Goal: Communication & Community: Answer question/provide support

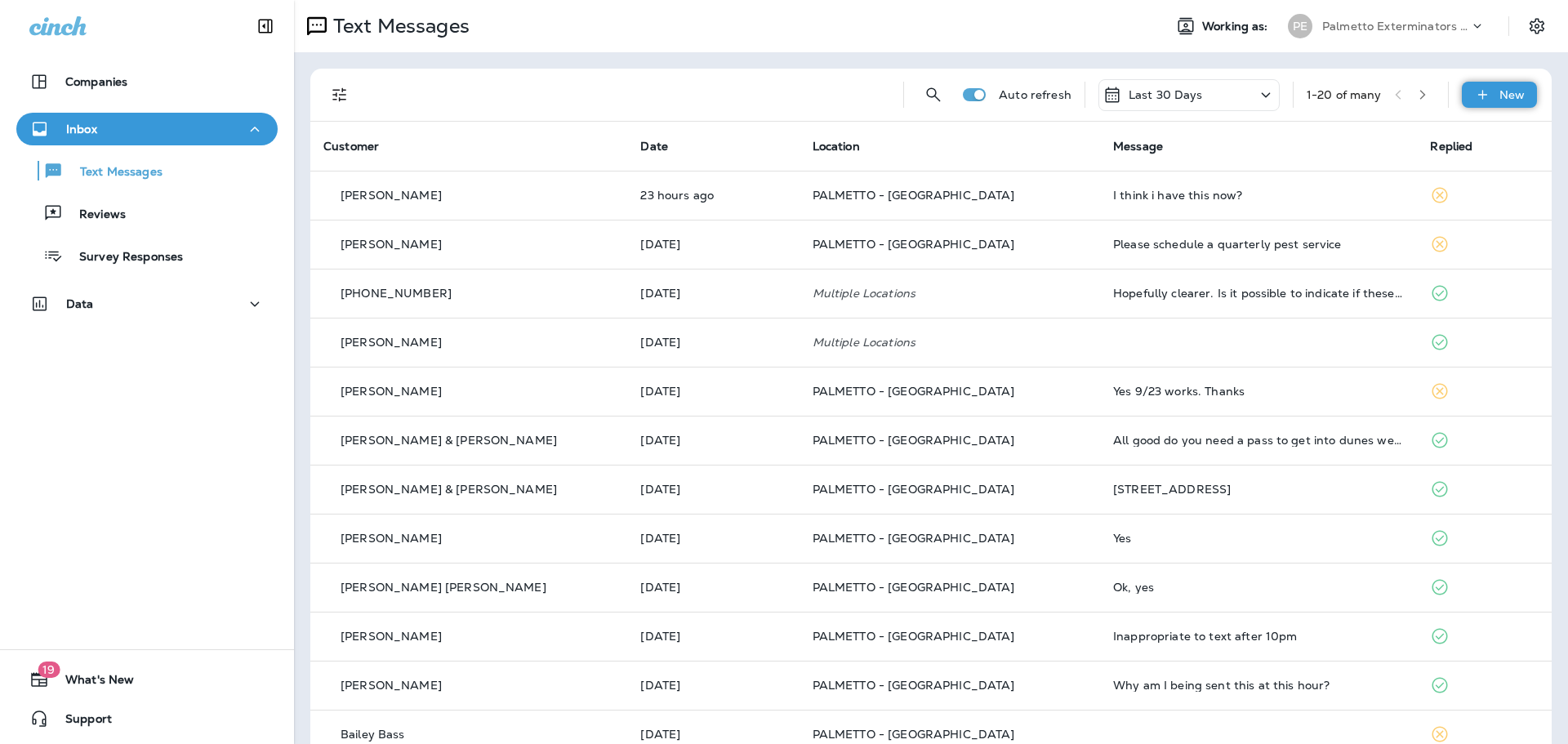
click at [1483, 97] on div "New" at bounding box center [1499, 94] width 75 height 27
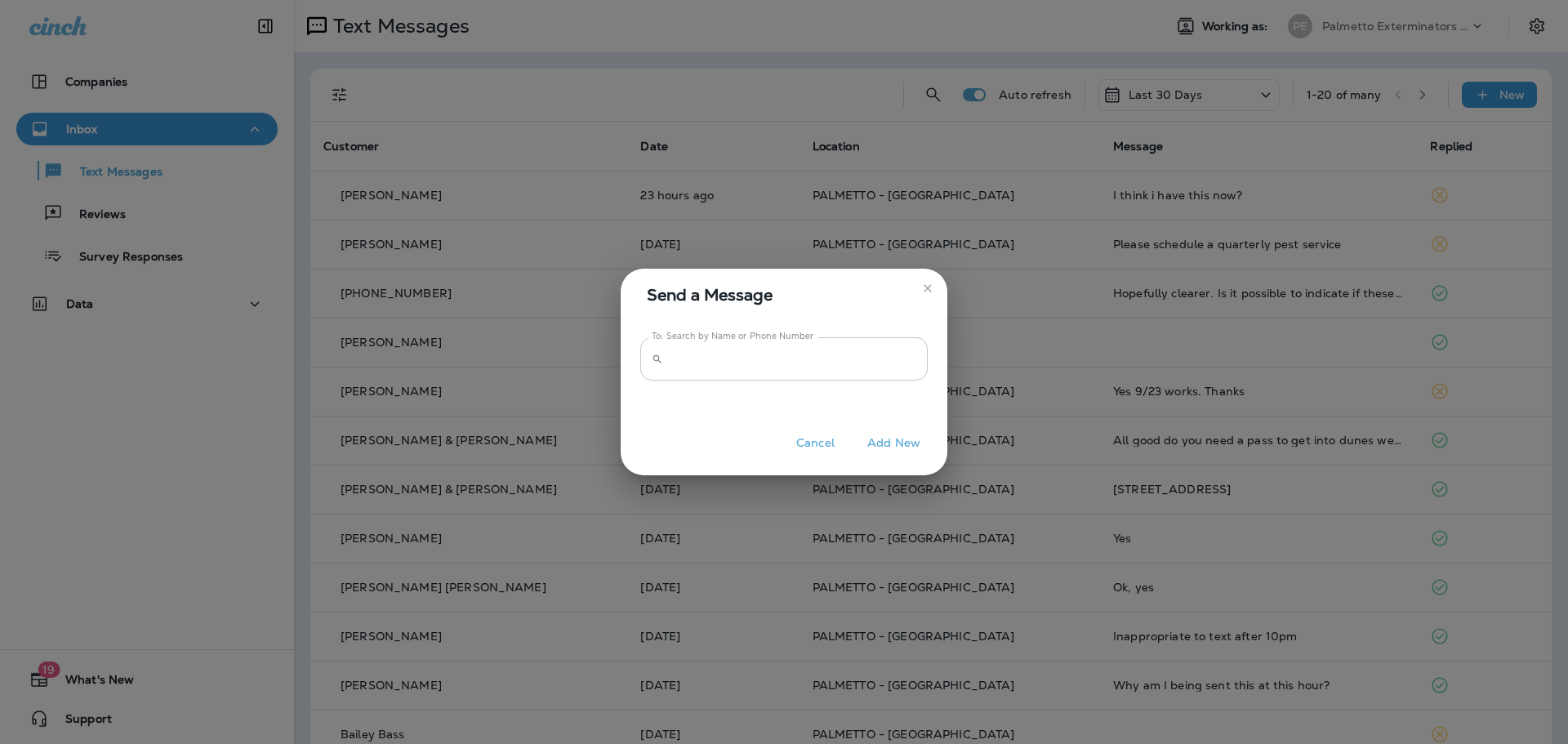
click at [823, 377] on input "To: Search by Name or Phone Number" at bounding box center [798, 359] width 258 height 43
paste input "**********"
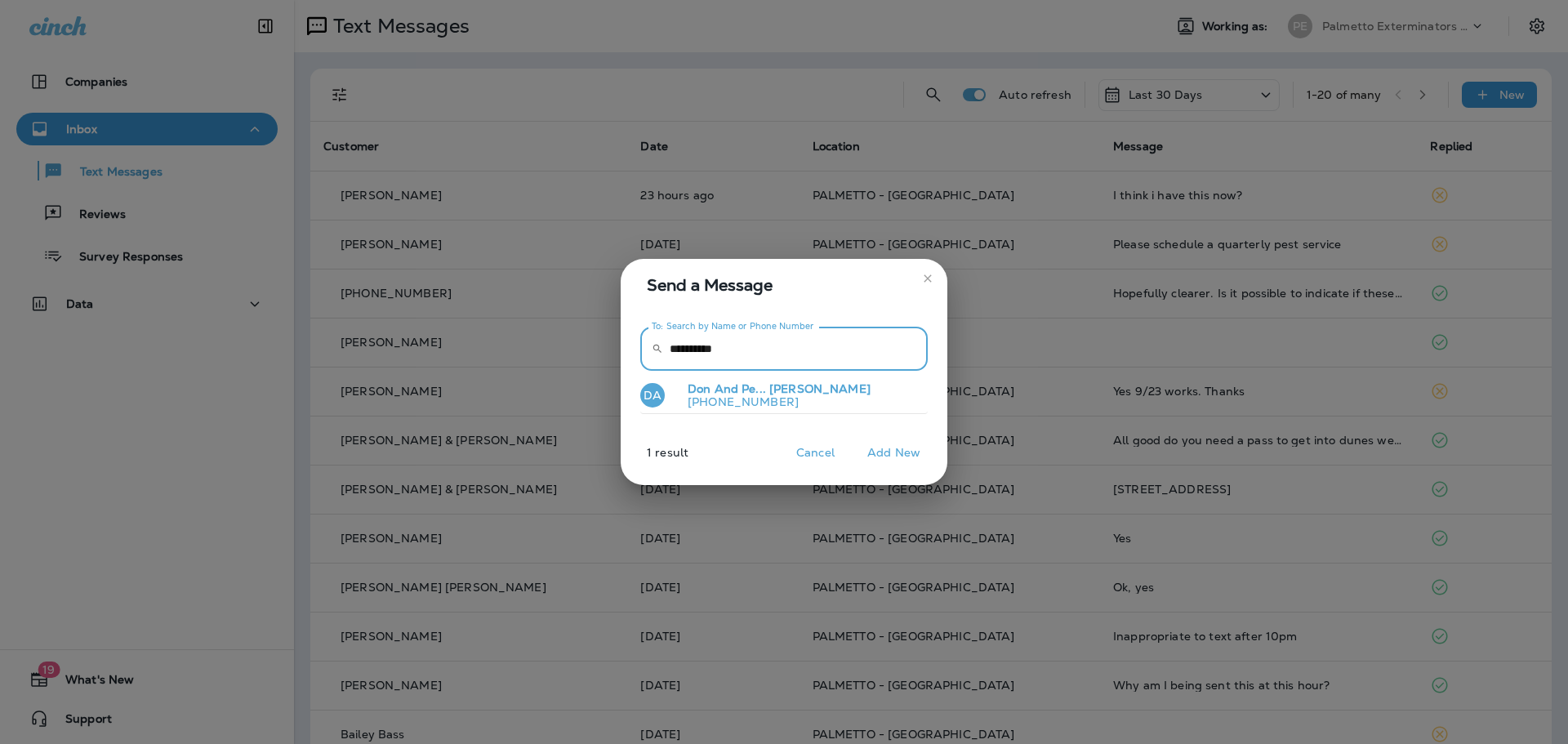
type input "**********"
click at [803, 397] on p "[PHONE_NUMBER]" at bounding box center [773, 402] width 196 height 13
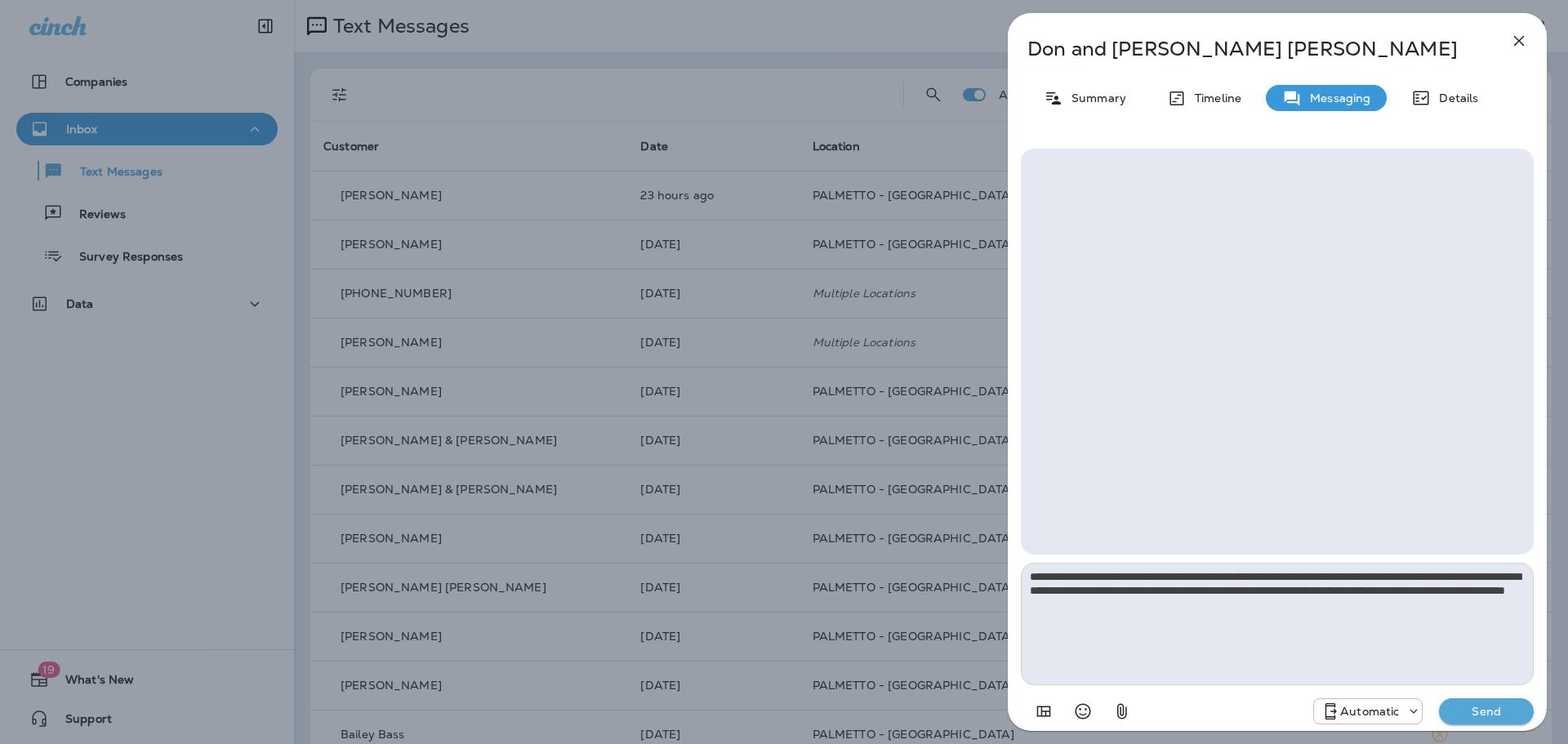
drag, startPoint x: 1471, startPoint y: 578, endPoint x: 1481, endPoint y: 587, distance: 13.5
drag, startPoint x: 1322, startPoint y: 609, endPoint x: 1027, endPoint y: 572, distance: 297.3
click at [1027, 572] on textarea "**********" at bounding box center [1276, 625] width 513 height 123
drag, startPoint x: 1086, startPoint y: 579, endPoint x: 1260, endPoint y: 611, distance: 176.9
click at [1218, 600] on textarea "**********" at bounding box center [1276, 625] width 513 height 123
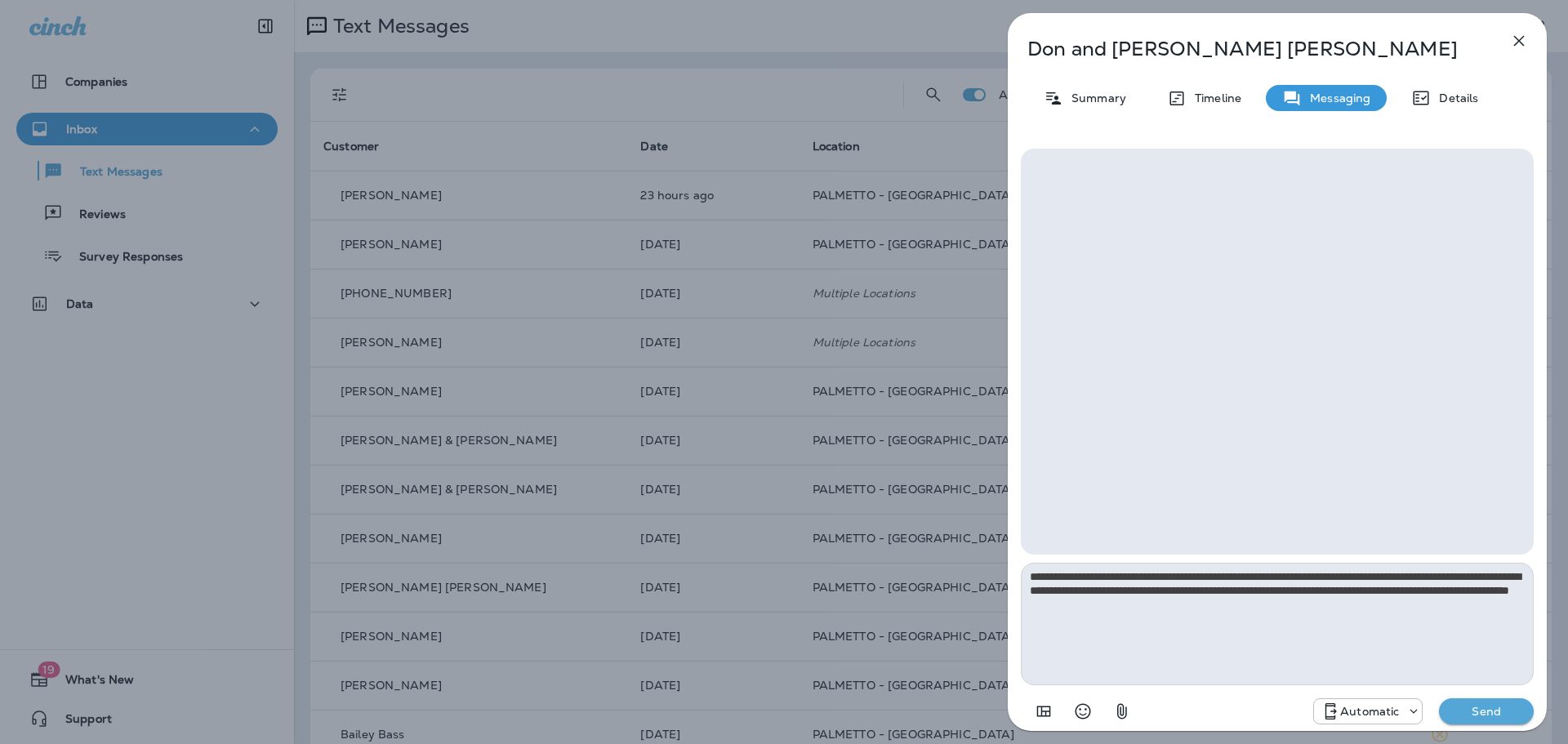
drag, startPoint x: 1304, startPoint y: 605, endPoint x: 1028, endPoint y: 576, distance: 277.5
click at [1028, 576] on textarea "**********" at bounding box center [1276, 625] width 513 height 123
type textarea "**********"
click at [1516, 713] on p "Send" at bounding box center [1486, 712] width 69 height 15
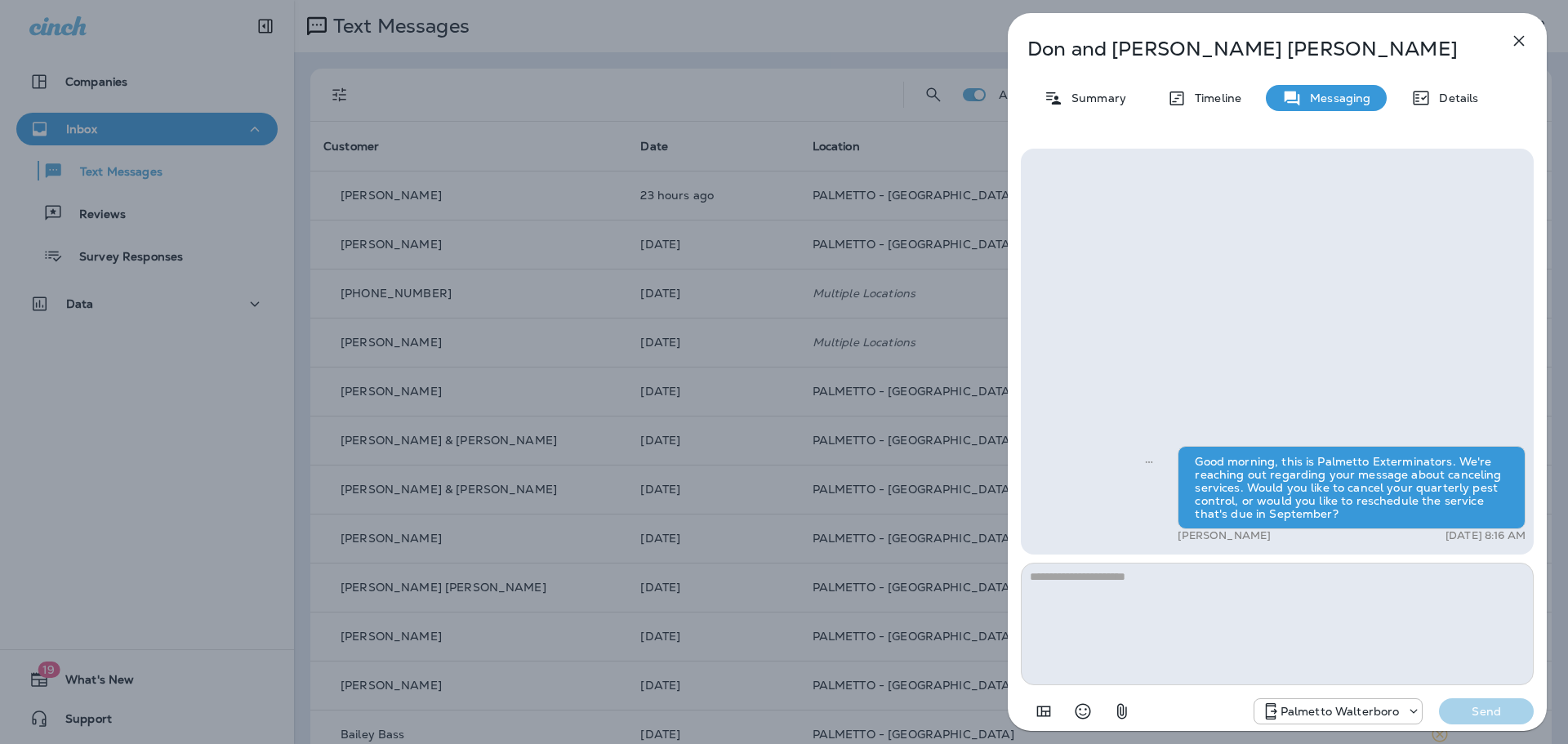
click at [862, 107] on div "[PERSON_NAME] and [PERSON_NAME] Summary Timeline Messaging Details Good morning…" at bounding box center [784, 372] width 1568 height 744
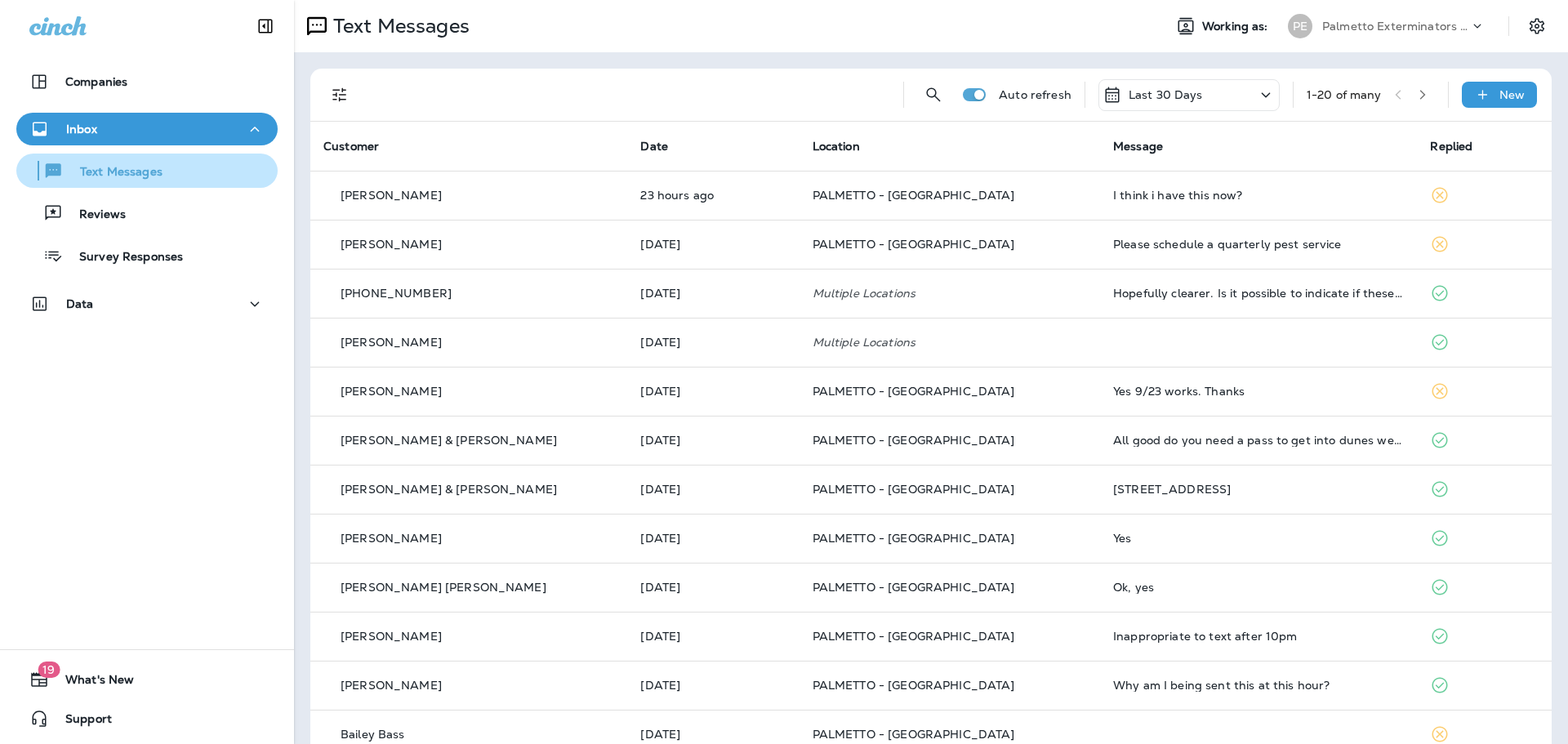
click at [115, 168] on p "Text Messages" at bounding box center [113, 172] width 99 height 16
click at [334, 101] on icon "Filters" at bounding box center [339, 94] width 19 height 19
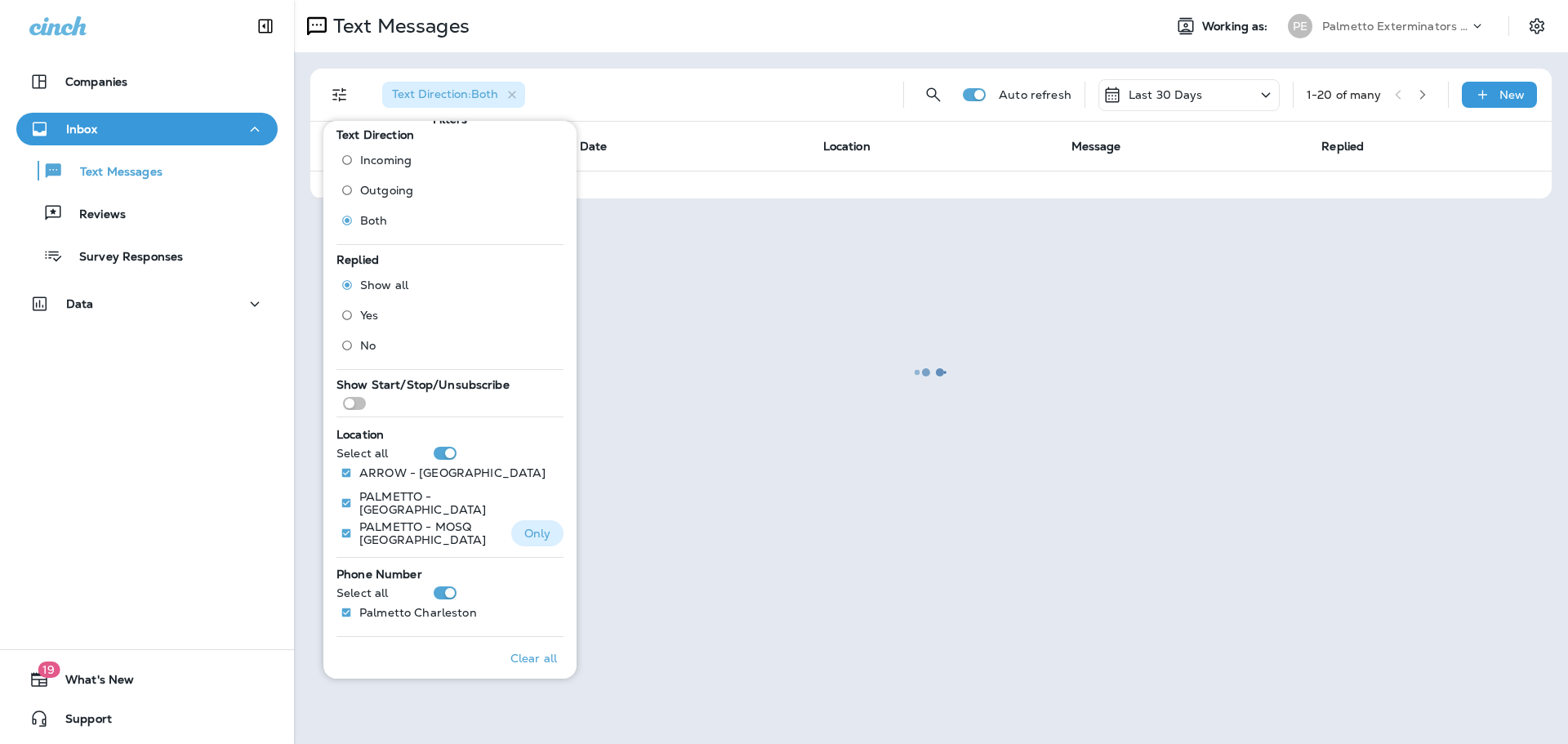
scroll to position [40, 0]
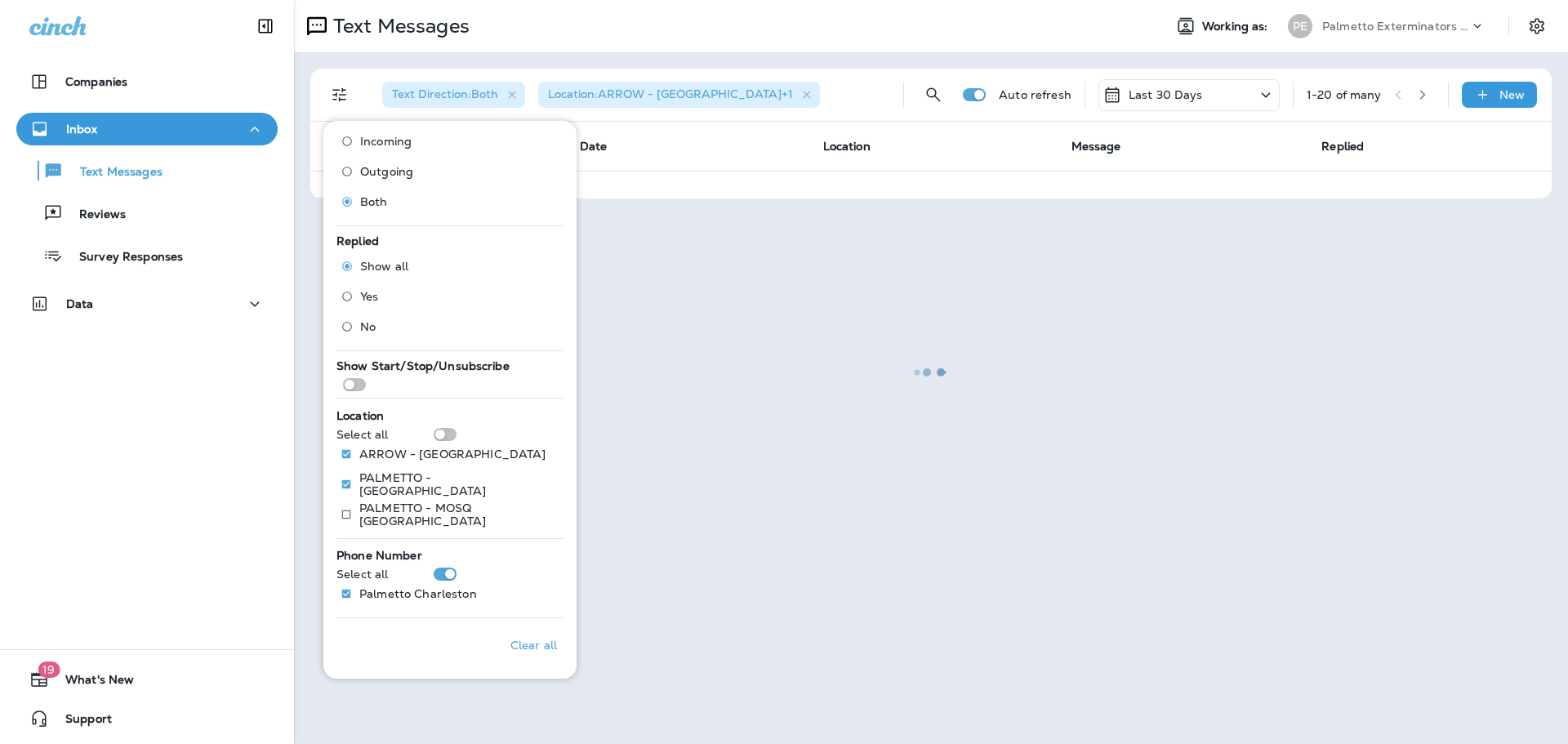
click at [628, 506] on div at bounding box center [931, 372] width 1271 height 741
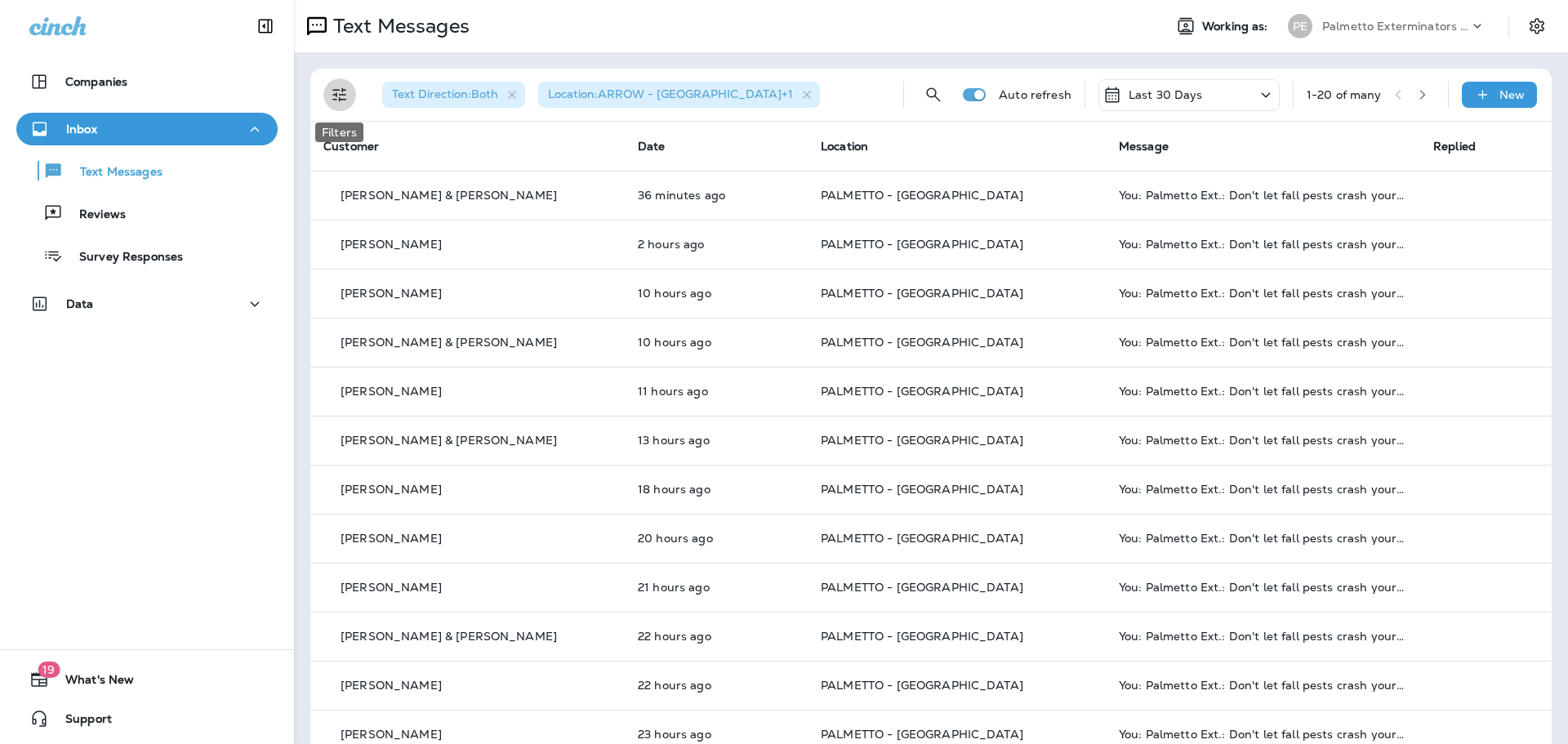
click at [338, 86] on icon "Filters" at bounding box center [339, 94] width 19 height 19
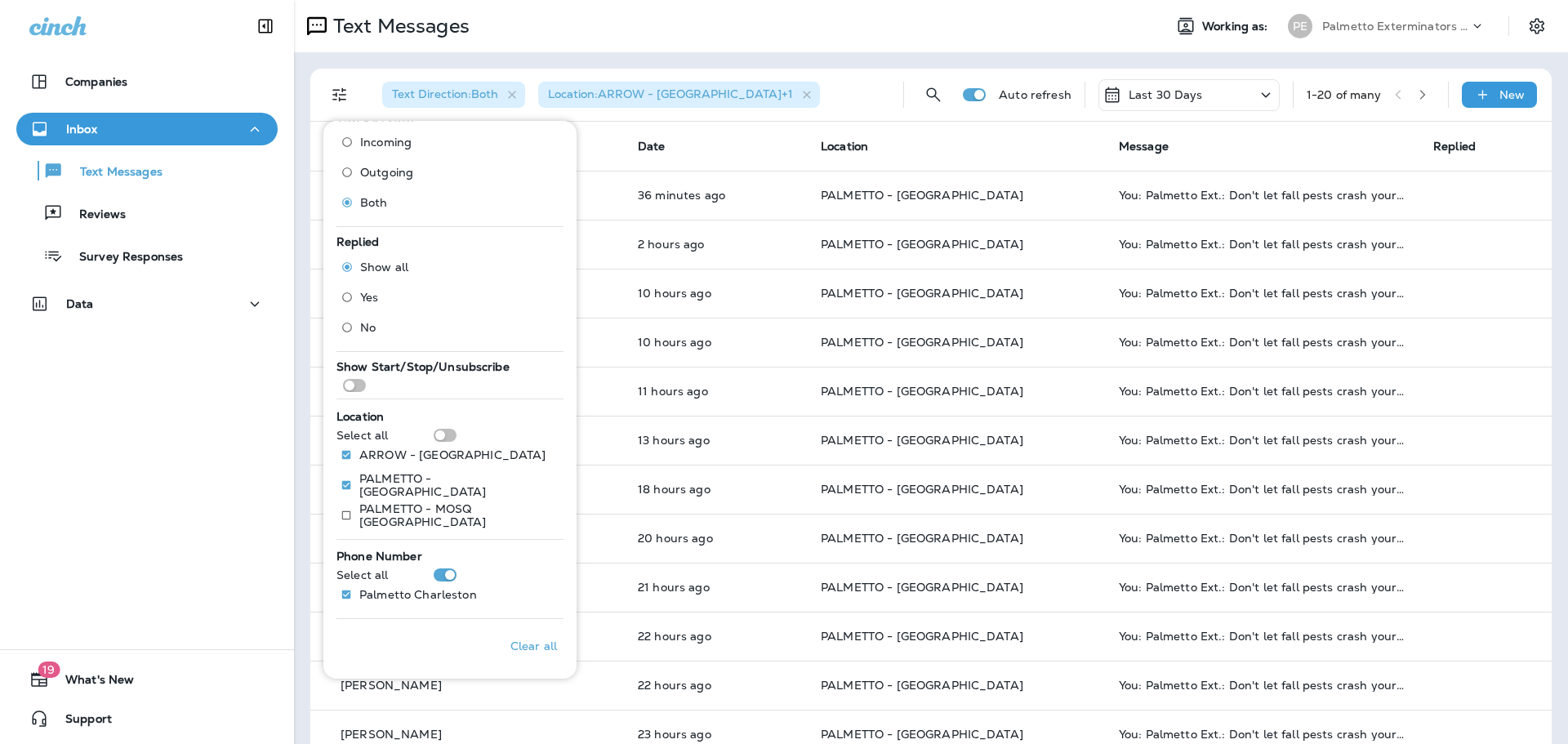
scroll to position [40, 0]
click at [188, 464] on div "Companies Inbox Text Messages Reviews Survey Responses Data 19 What's New Suppo…" at bounding box center [147, 372] width 294 height 744
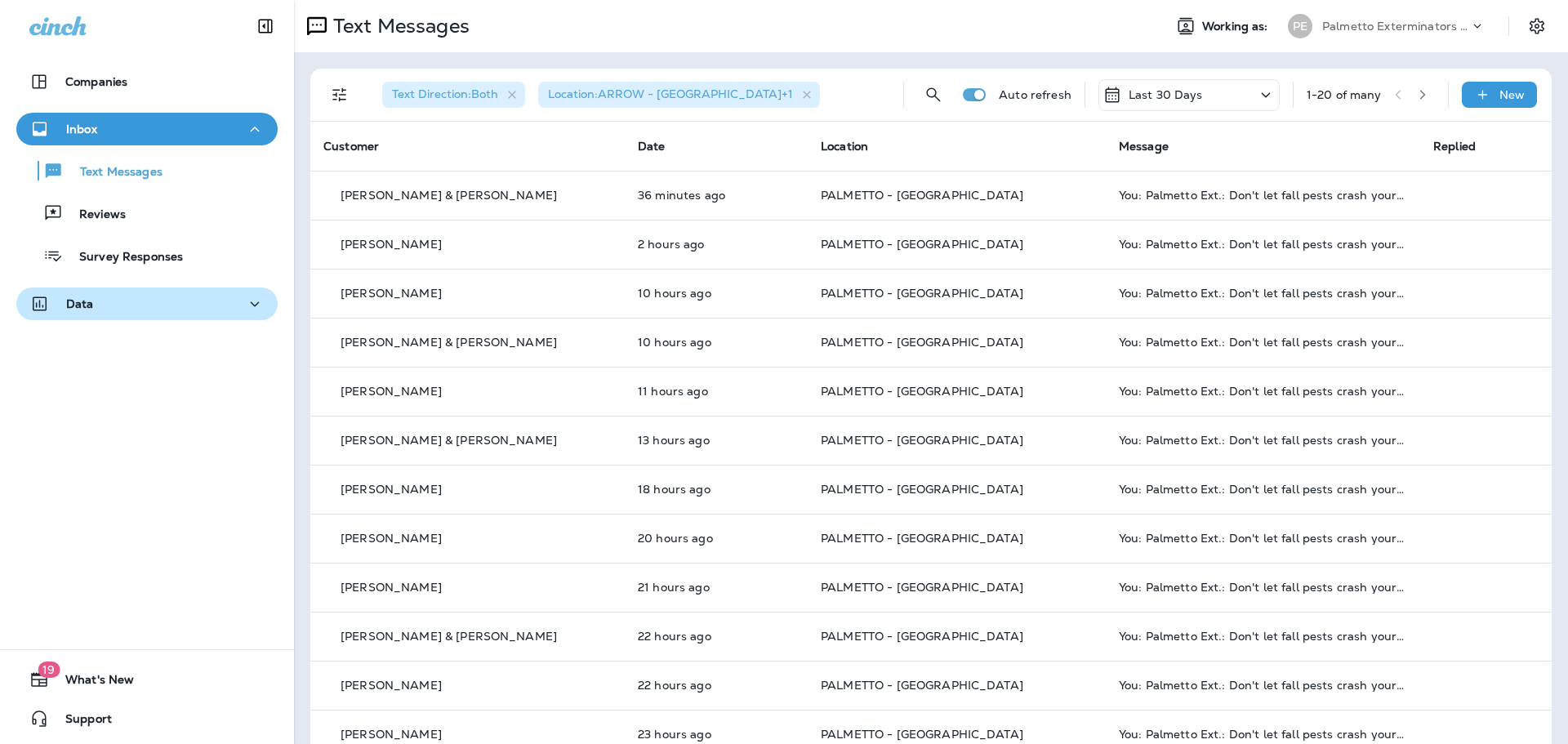
click at [226, 288] on button "Data" at bounding box center [147, 305] width 261 height 33
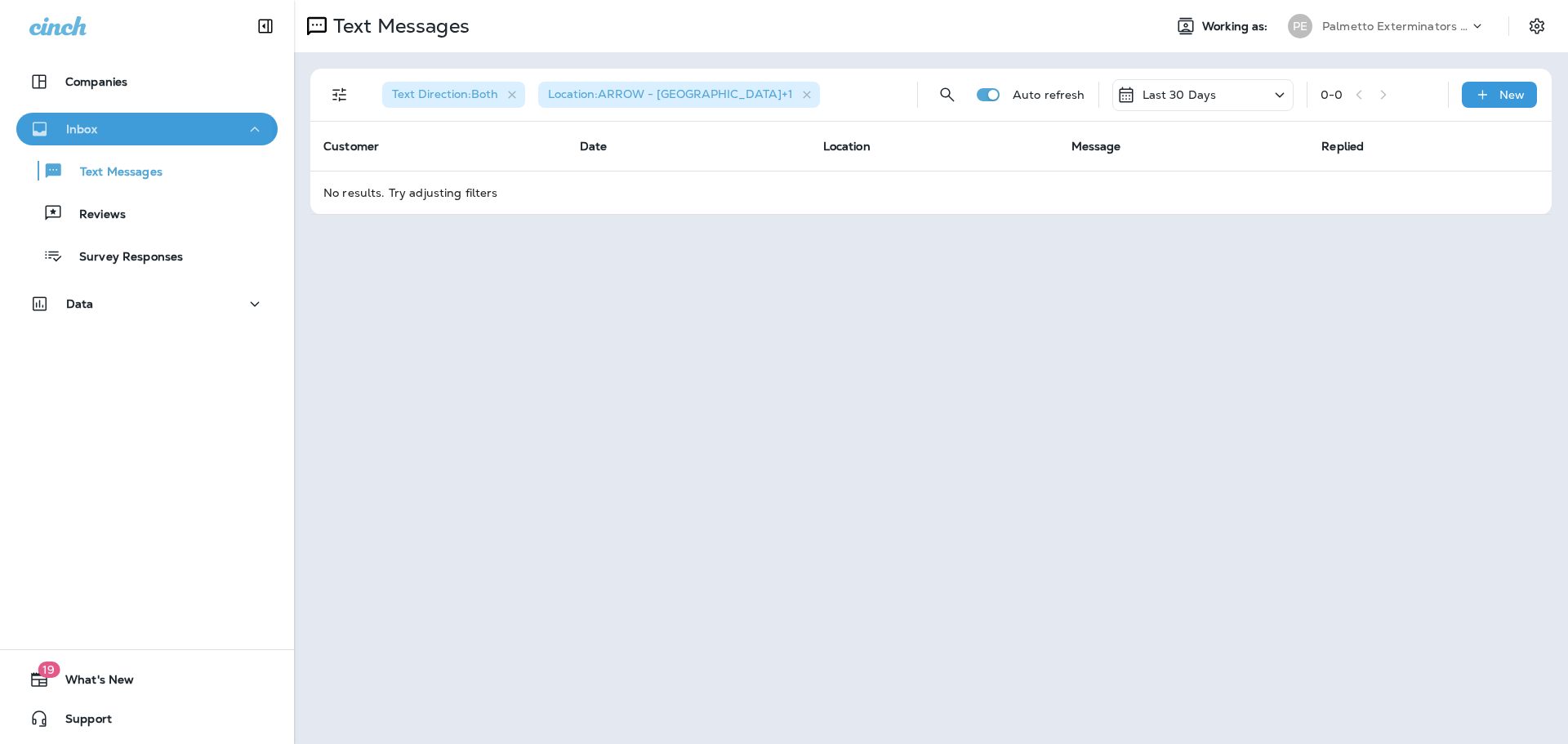
click at [112, 139] on div "Inbox" at bounding box center [147, 129] width 236 height 20
click at [112, 129] on div "Inbox" at bounding box center [147, 129] width 236 height 20
click at [120, 163] on div "Text Messages" at bounding box center [93, 171] width 139 height 25
click at [508, 94] on icon "button" at bounding box center [512, 94] width 14 height 14
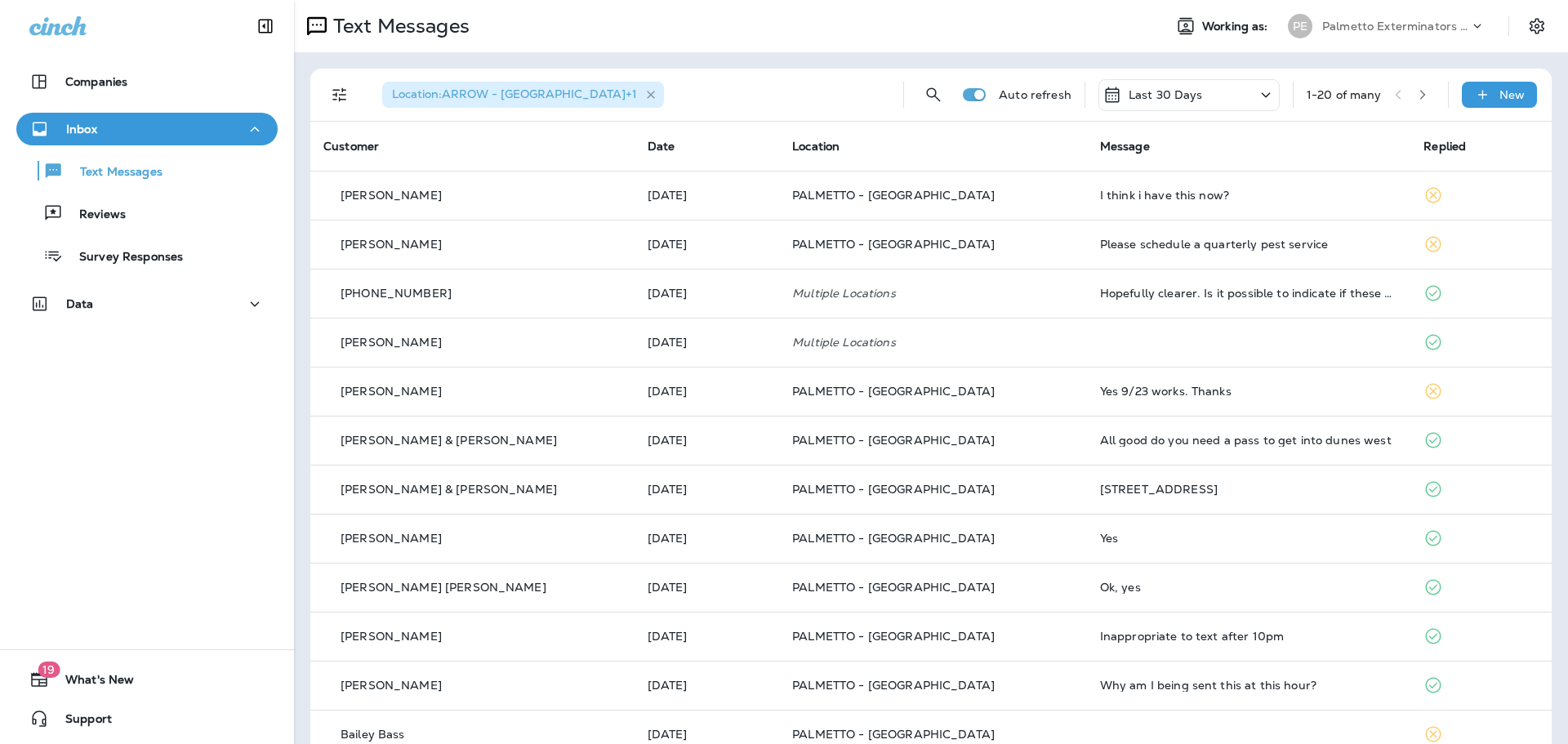
click at [646, 98] on icon "button" at bounding box center [650, 94] width 8 height 8
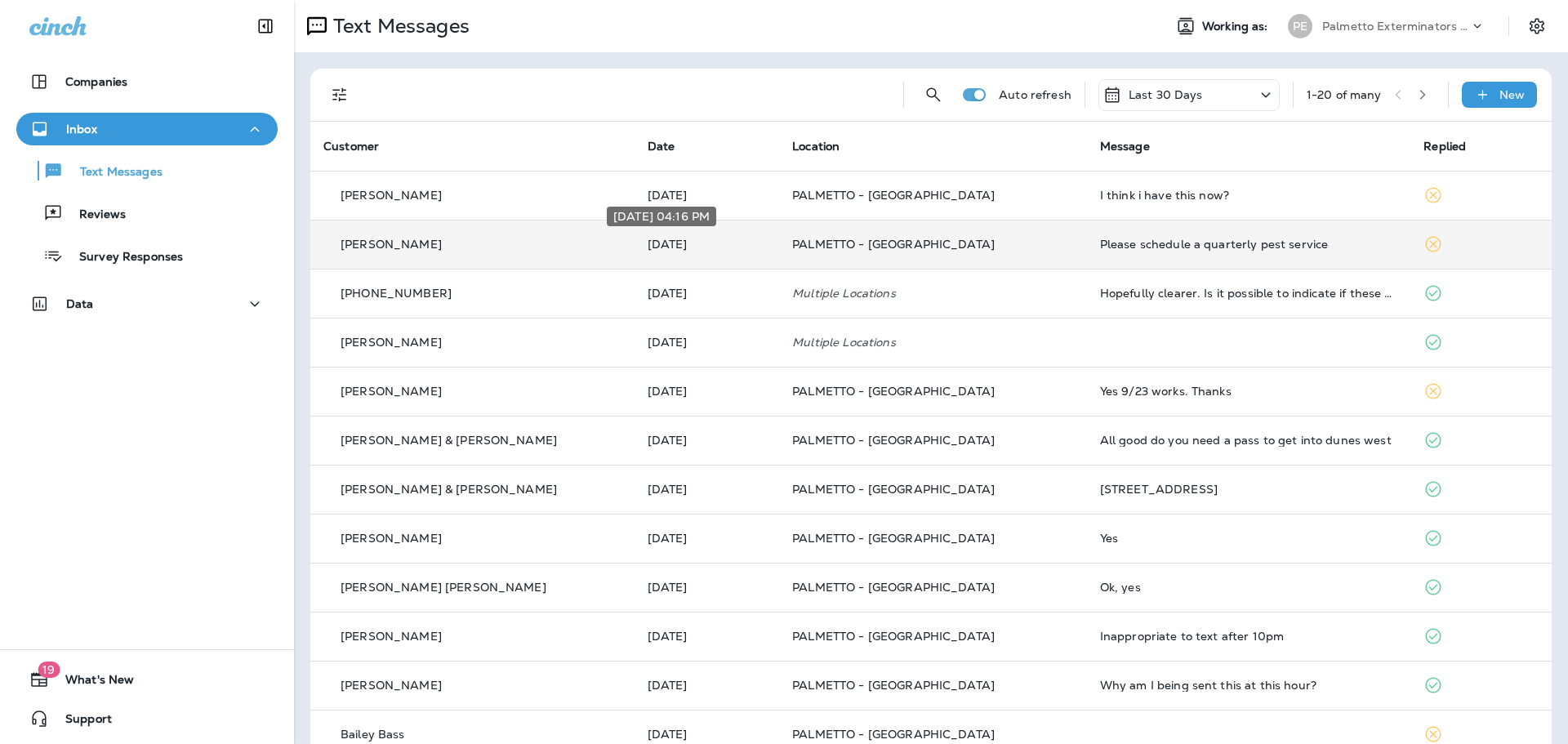
click at [692, 244] on p "[DATE]" at bounding box center [706, 244] width 118 height 13
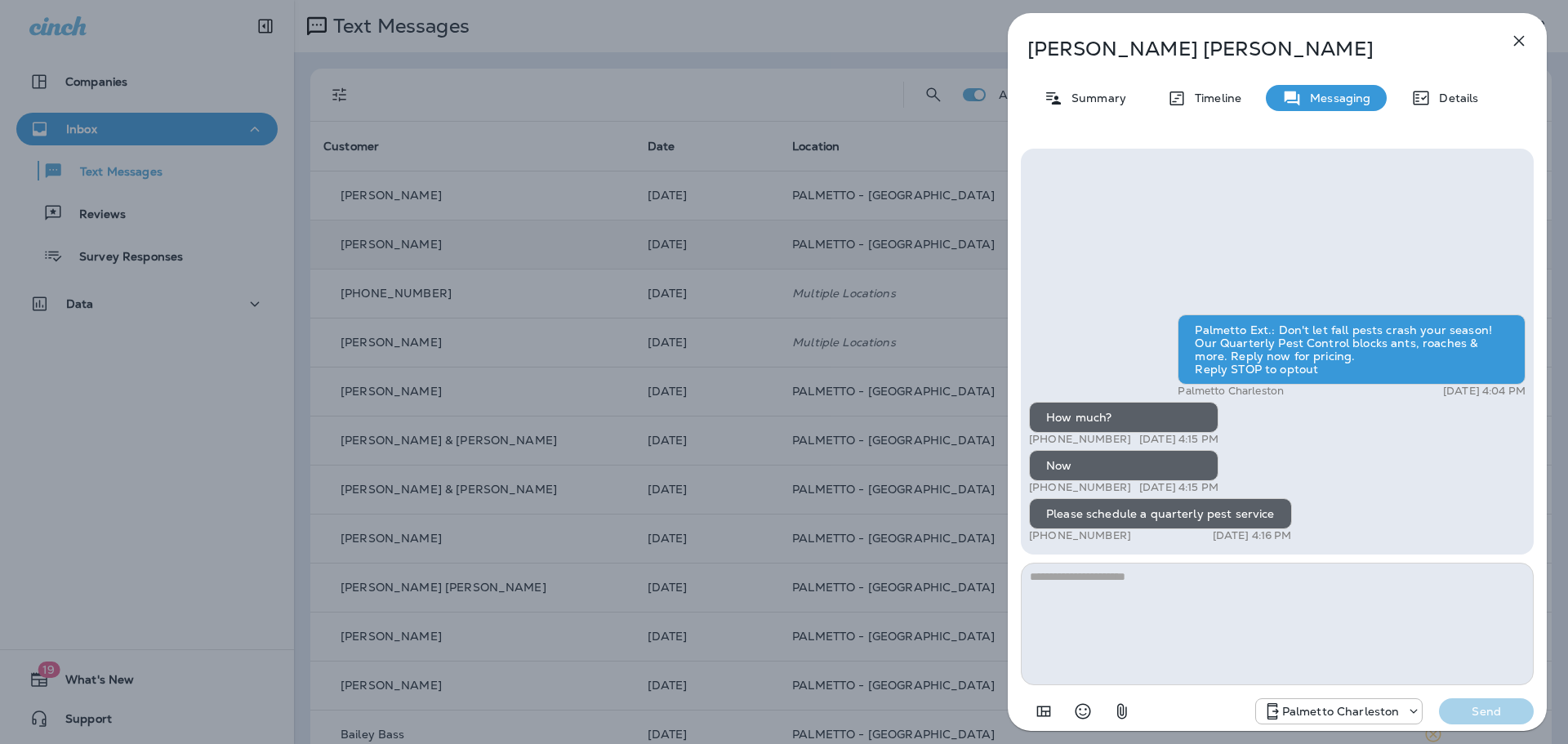
click at [690, 243] on div "[PERSON_NAME] Summary Timeline Messaging Details Palmetto Ext.: Don't let fall …" at bounding box center [784, 372] width 1568 height 744
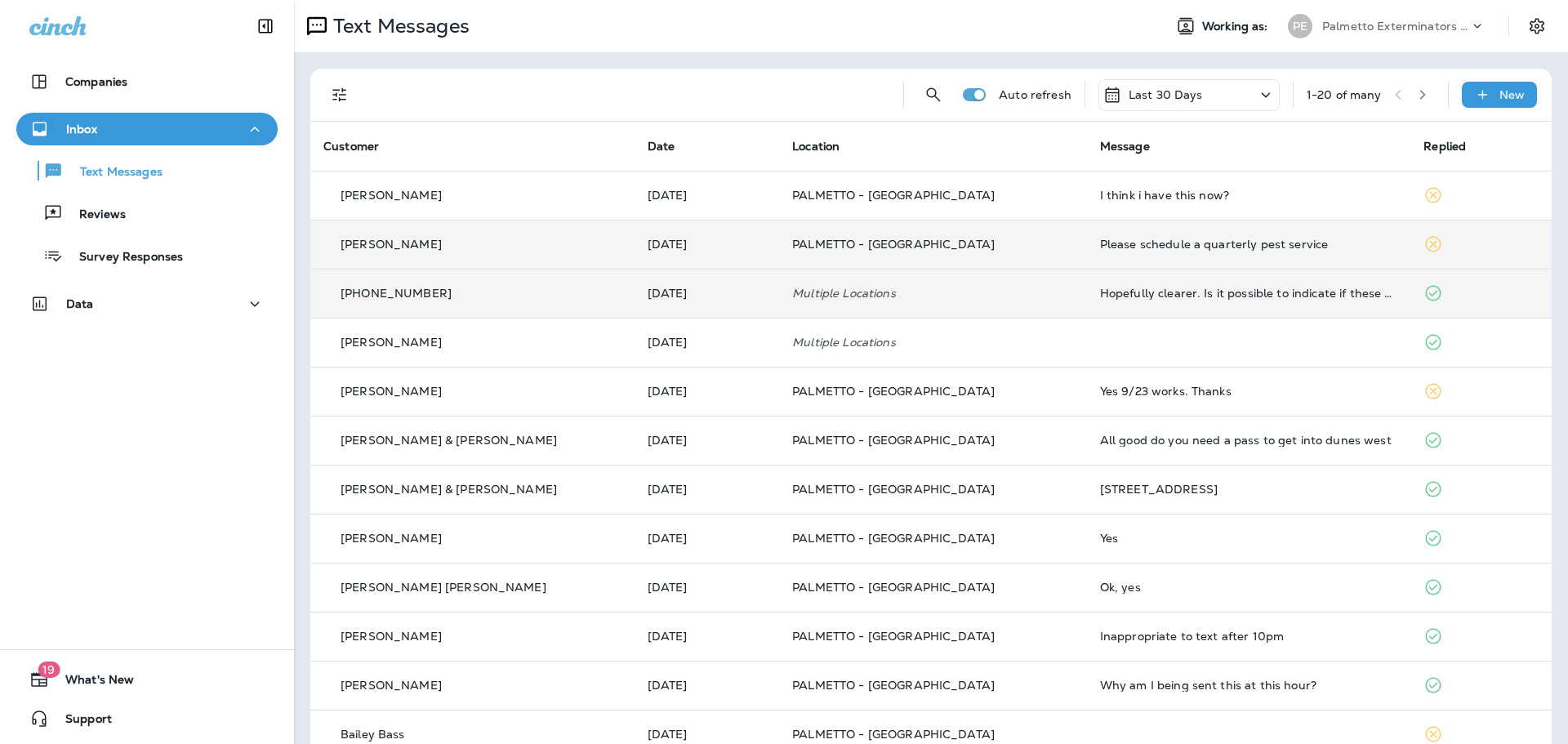
click at [700, 276] on td "[DATE]" at bounding box center [707, 293] width 145 height 49
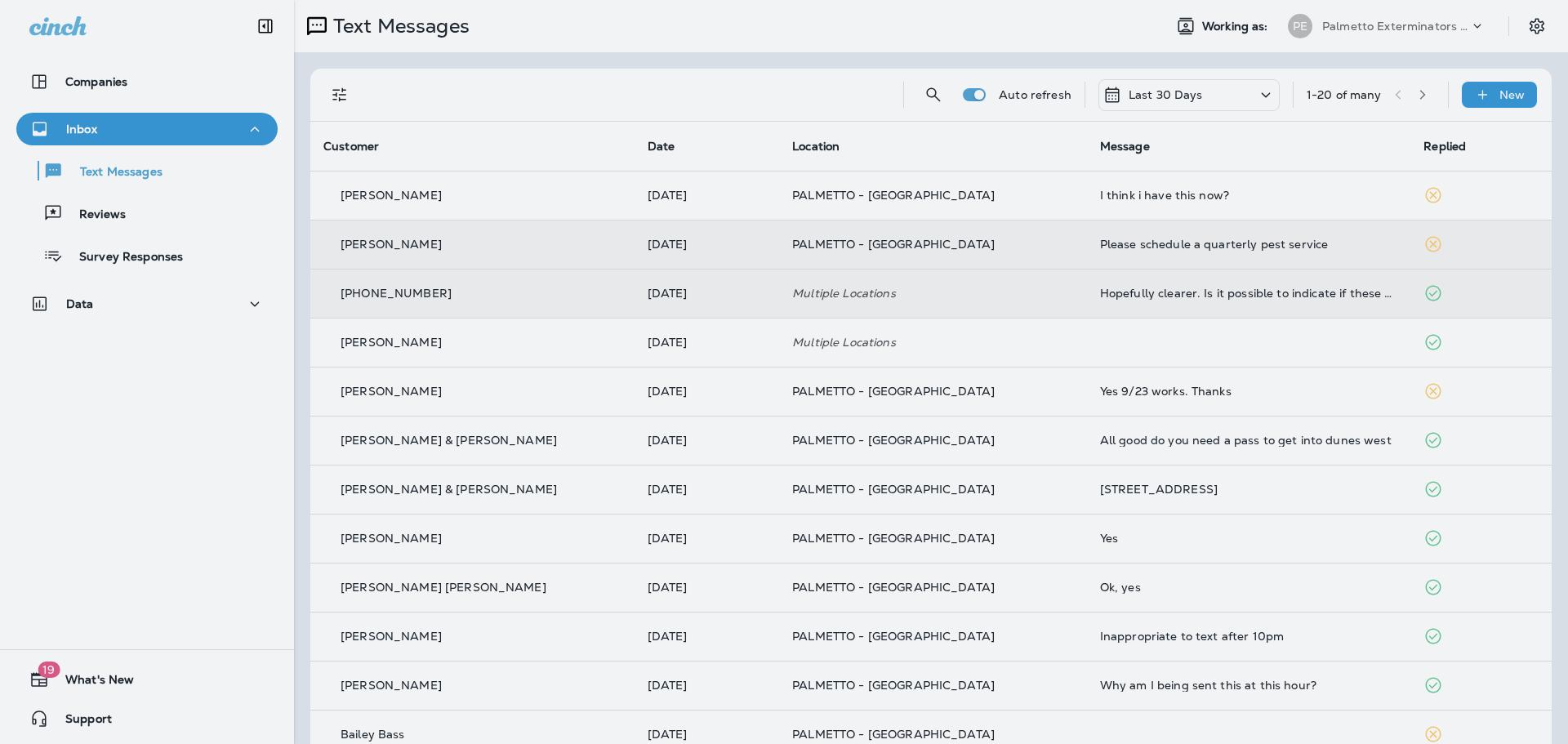
click at [700, 276] on div at bounding box center [871, 372] width 1568 height 744
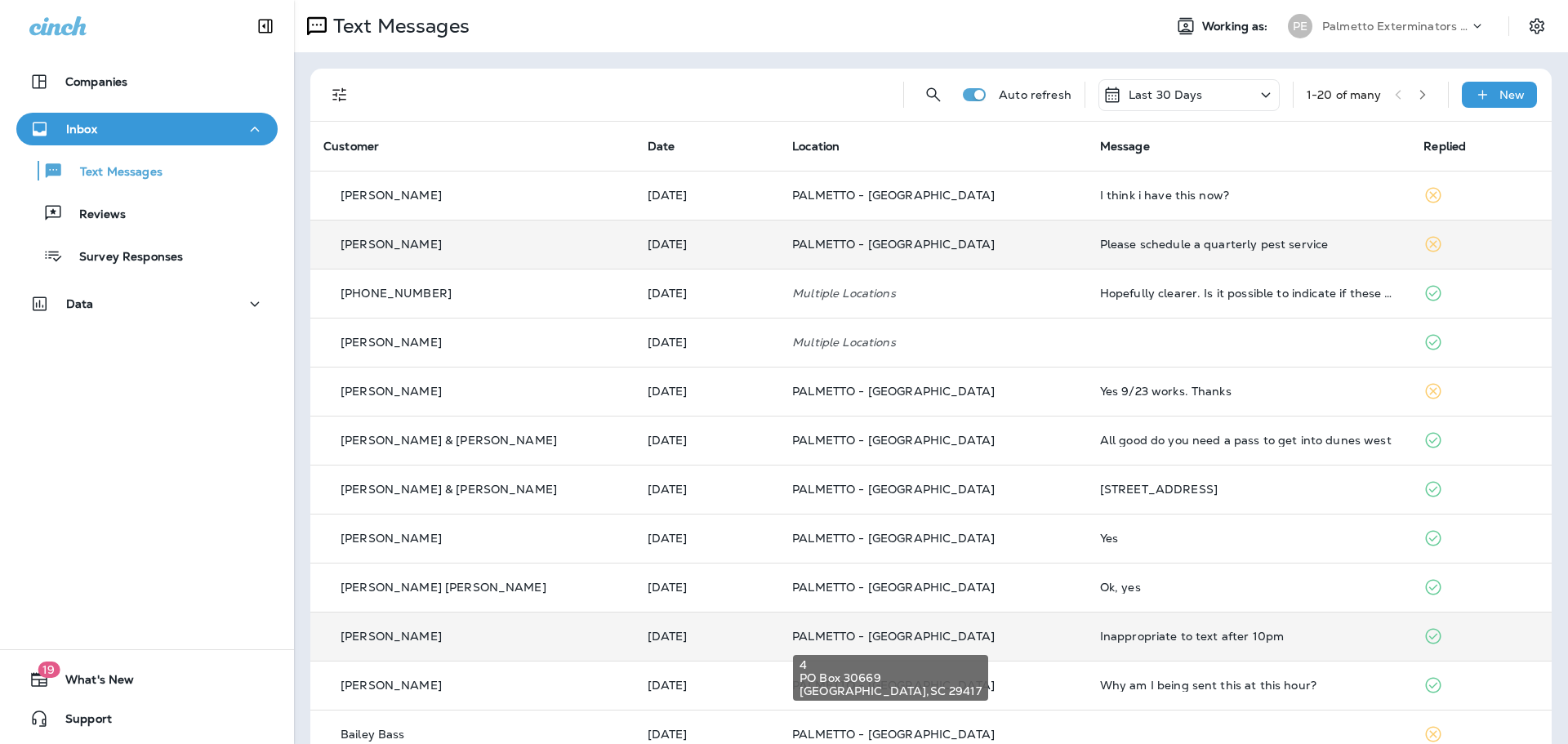
click at [792, 641] on span "PALMETTO - [GEOGRAPHIC_DATA]" at bounding box center [893, 637] width 203 height 15
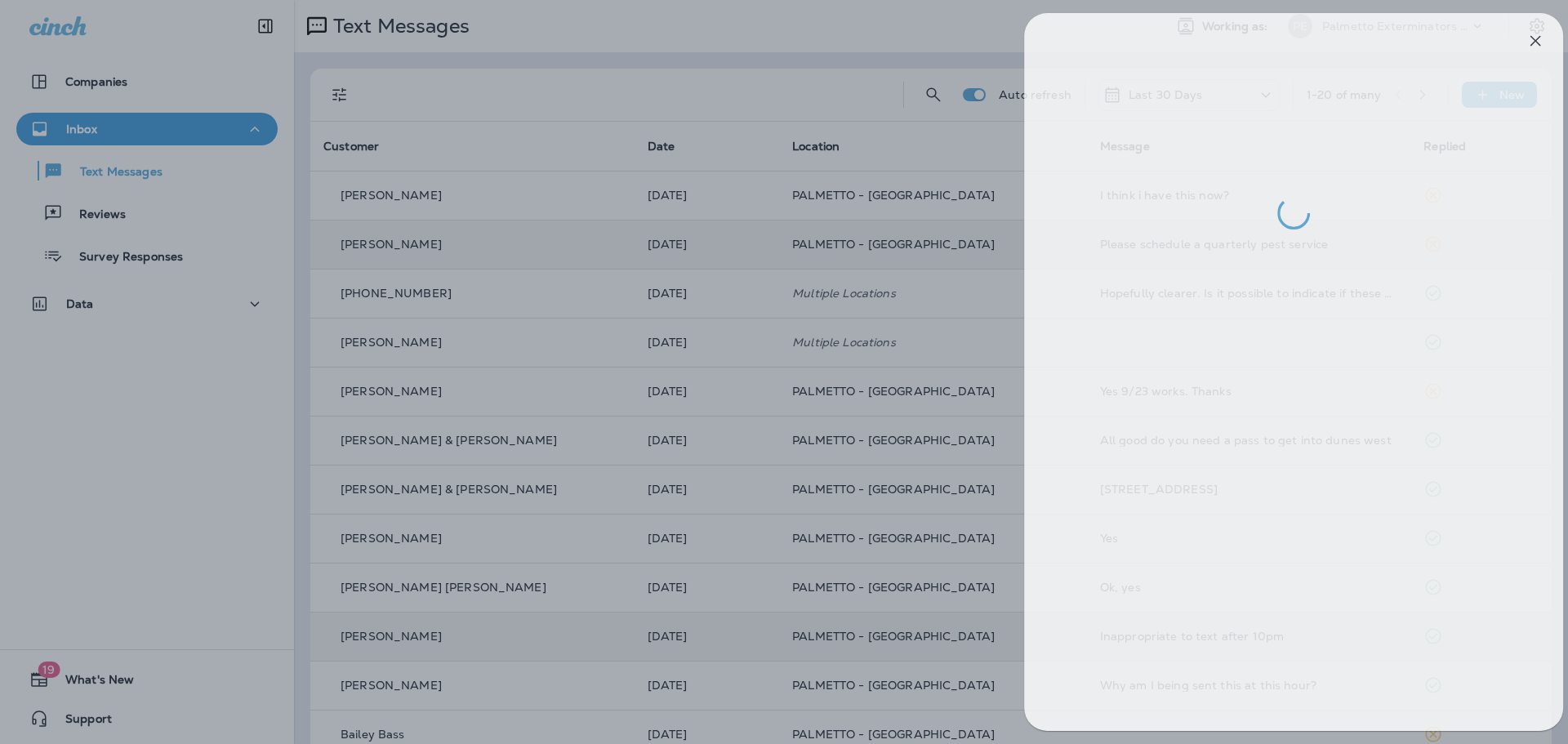
click at [792, 634] on div at bounding box center [801, 372] width 1568 height 744
